Goal: Obtain resource: Download file/media

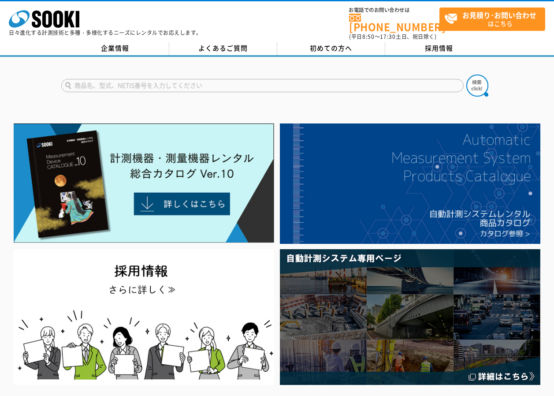
click at [146, 79] on input "text" at bounding box center [262, 85] width 402 height 13
type input "m"
type input "マッドバランス"
click at [466, 74] on button at bounding box center [477, 85] width 22 height 22
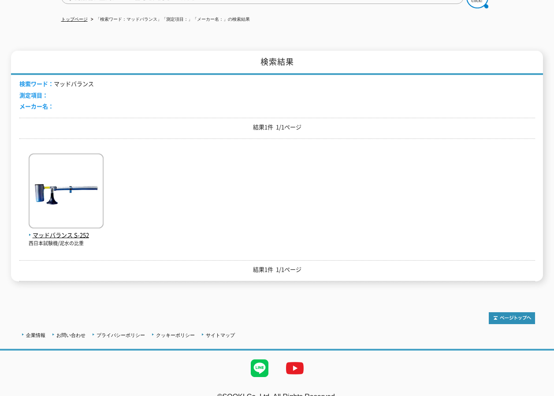
scroll to position [98, 0]
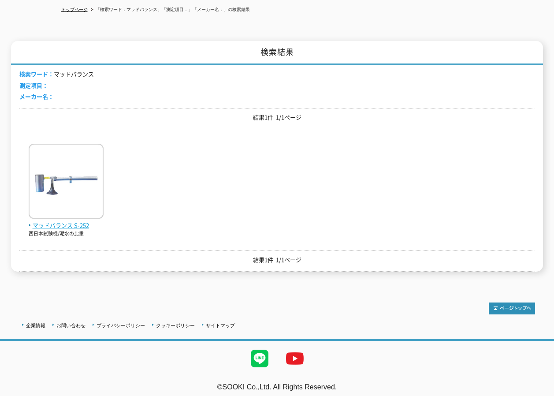
click at [72, 193] on img at bounding box center [66, 182] width 75 height 77
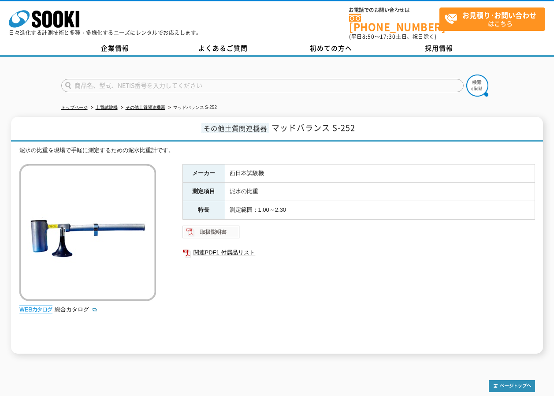
click at [215, 225] on img at bounding box center [211, 232] width 58 height 14
click at [252, 247] on link "関連PDF1 付属品リスト" at bounding box center [358, 252] width 352 height 11
click at [340, 267] on div "メーカー 西日本試験機 測定項目 泥水の比重 特長 測定範囲：1.00～2.30 関連PDF1 付属品リスト" at bounding box center [358, 258] width 352 height 189
click at [69, 306] on link "総合カタログ" at bounding box center [76, 309] width 43 height 7
